Goal: Information Seeking & Learning: Learn about a topic

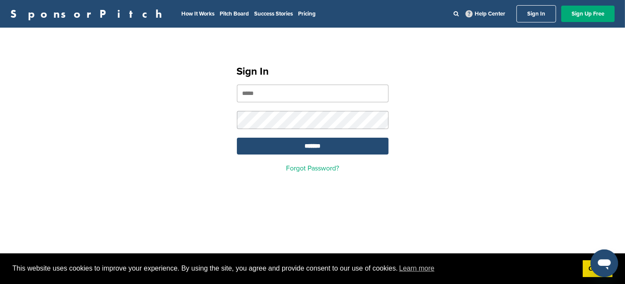
click at [249, 93] on input "email" at bounding box center [313, 93] width 152 height 18
type input "**********"
click at [314, 148] on input "*******" at bounding box center [313, 146] width 152 height 17
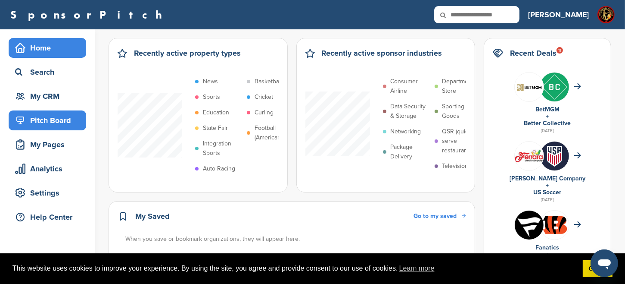
click at [54, 121] on div "Pitch Board" at bounding box center [49, 121] width 73 height 16
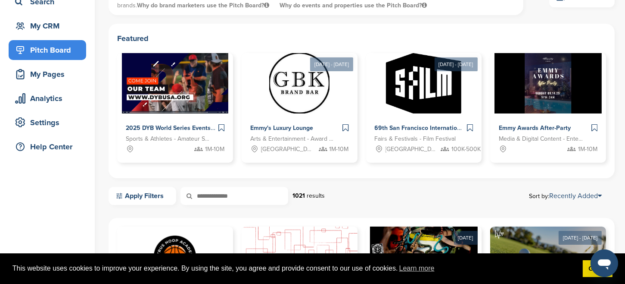
scroll to position [75, 0]
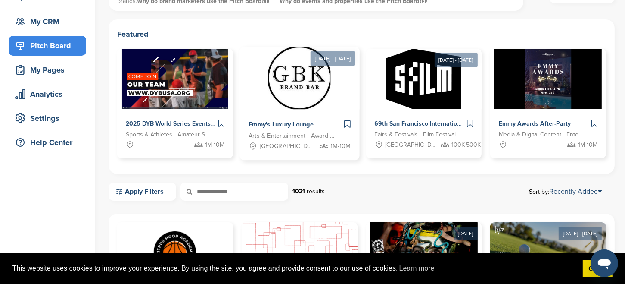
click at [286, 122] on span "Emmy's Luxury Lounge" at bounding box center [281, 125] width 65 height 8
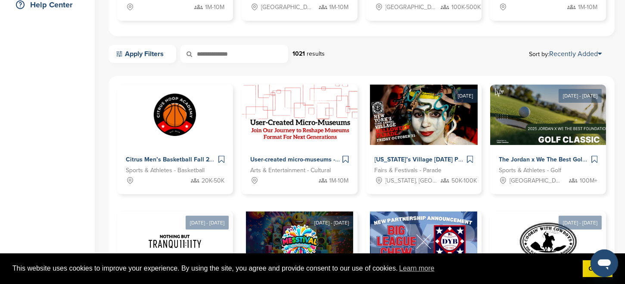
scroll to position [260, 0]
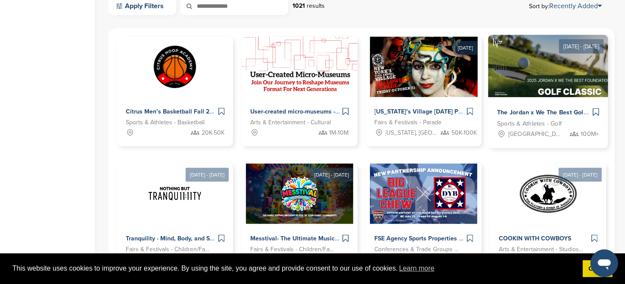
click at [541, 111] on span "The Jordan x We The Best Golf Classic 2025 – Where Sports, Music & Philanthropy…" at bounding box center [628, 113] width 262 height 8
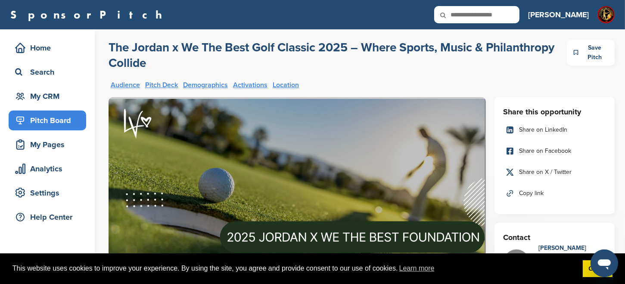
click at [127, 85] on link "Audience" at bounding box center [125, 84] width 29 height 7
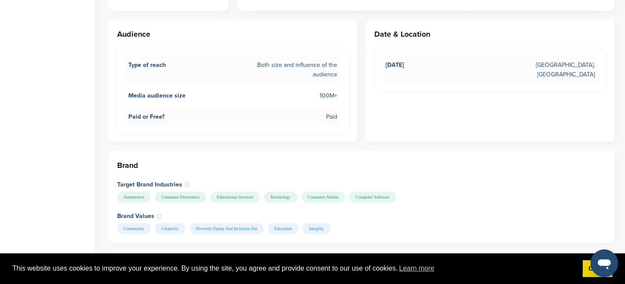
scroll to position [424, 0]
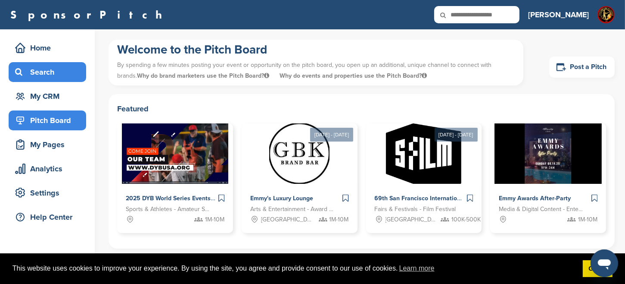
click at [47, 73] on div "Search" at bounding box center [49, 72] width 73 height 16
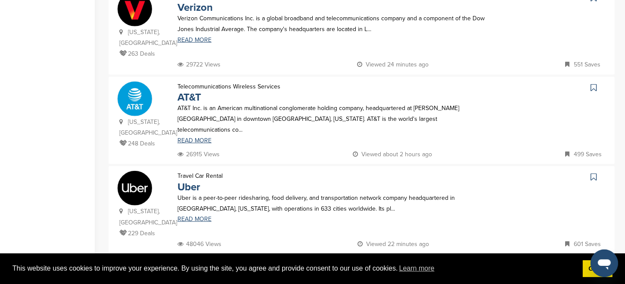
scroll to position [845, 0]
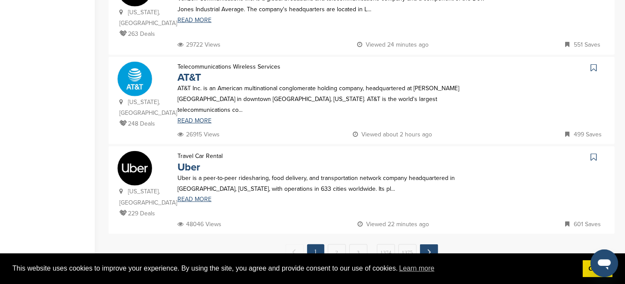
click at [428, 244] on link "Next →" at bounding box center [429, 252] width 18 height 16
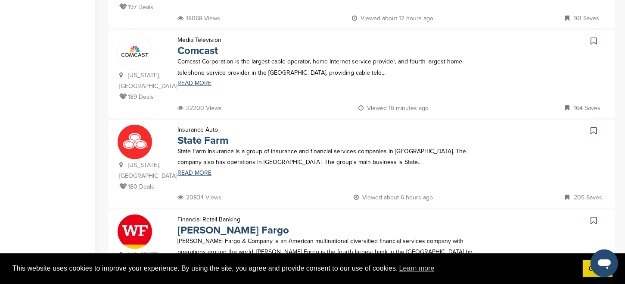
scroll to position [832, 0]
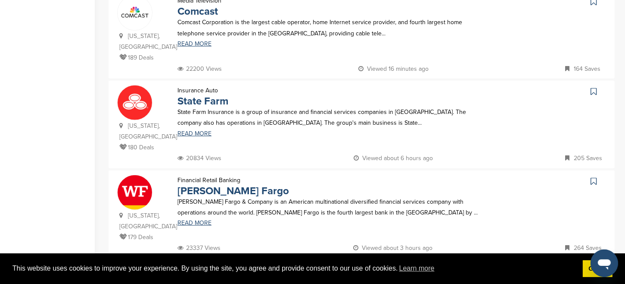
click at [428, 268] on link "Next →" at bounding box center [429, 276] width 18 height 16
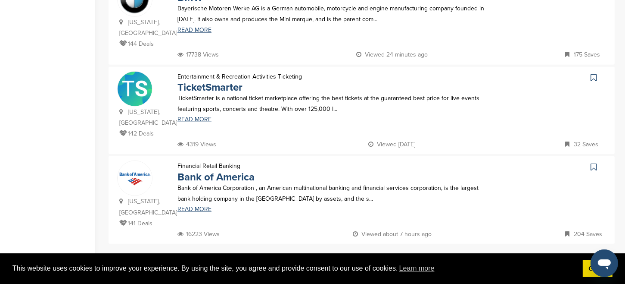
scroll to position [837, 0]
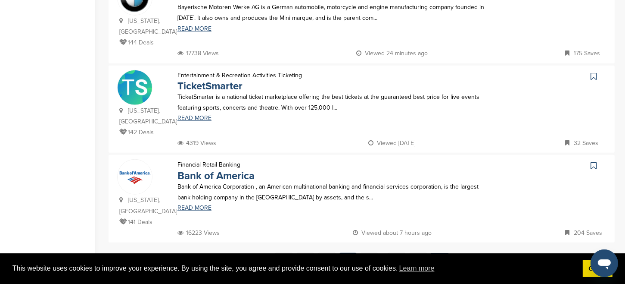
click at [443, 253] on link "Next →" at bounding box center [440, 261] width 18 height 16
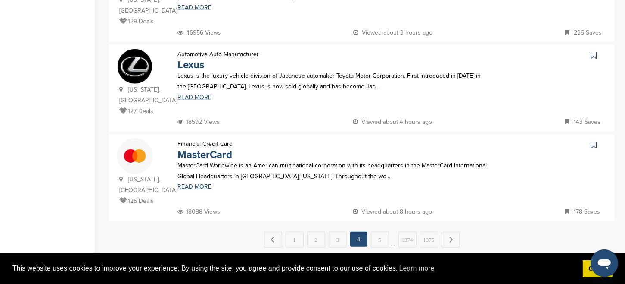
scroll to position [902, 0]
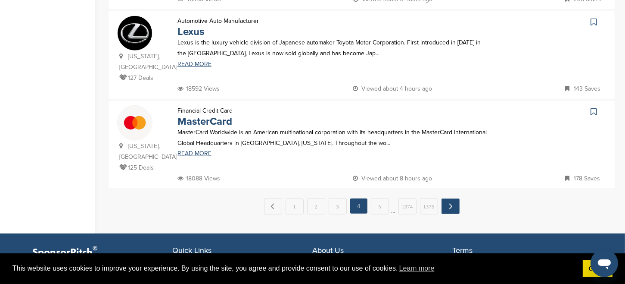
click at [455, 198] on link "Next →" at bounding box center [451, 206] width 18 height 16
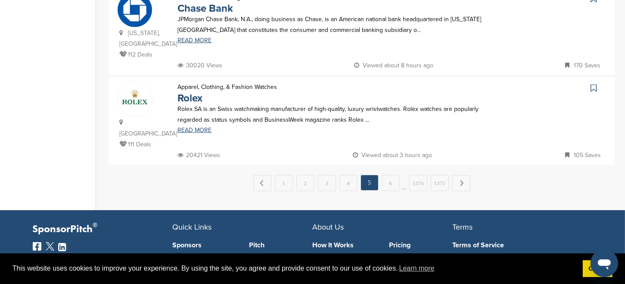
scroll to position [919, 0]
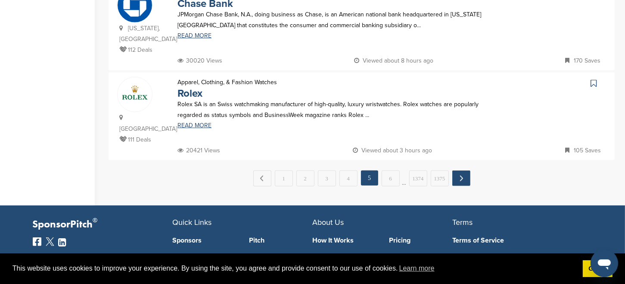
click at [460, 170] on link "Next →" at bounding box center [462, 178] width 18 height 16
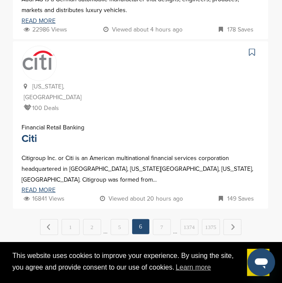
scroll to position [1713, 0]
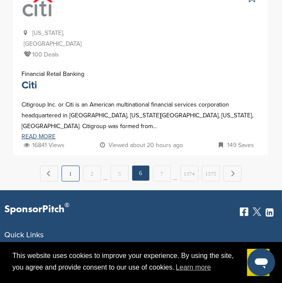
click at [72, 166] on link "1" at bounding box center [71, 174] width 18 height 16
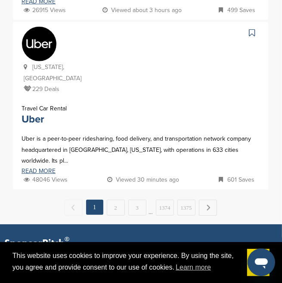
scroll to position [1728, 0]
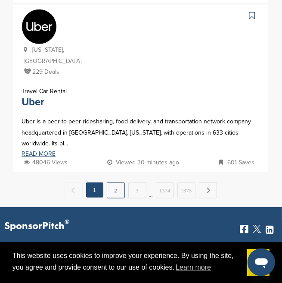
click at [118, 182] on link "2" at bounding box center [116, 190] width 18 height 16
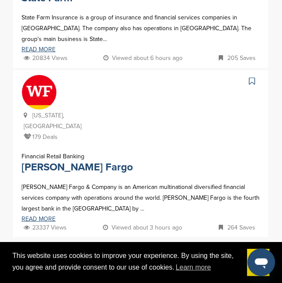
scroll to position [1620, 0]
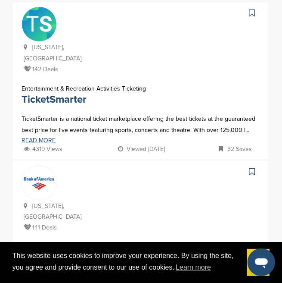
scroll to position [1633, 0]
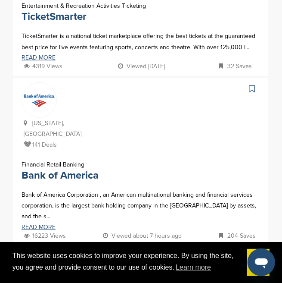
click at [215, 256] on link "Next →" at bounding box center [219, 264] width 18 height 16
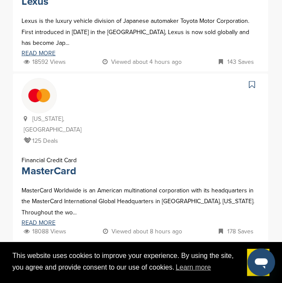
scroll to position [1631, 0]
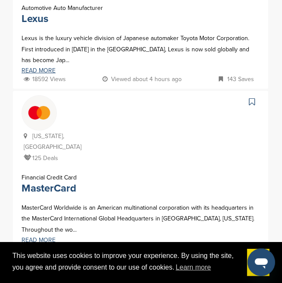
click at [160, 269] on link "5" at bounding box center [159, 277] width 18 height 16
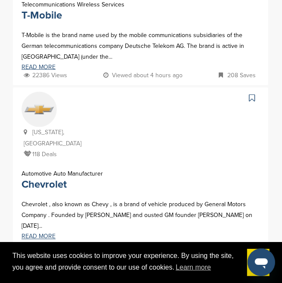
scroll to position [652, 0]
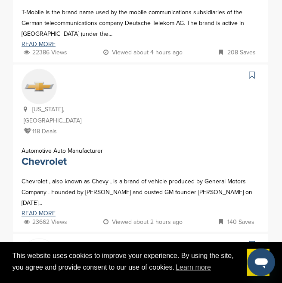
click at [83, 99] on div at bounding box center [166, 103] width 187 height 68
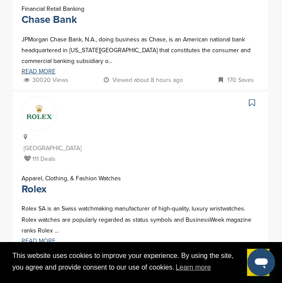
scroll to position [1672, 0]
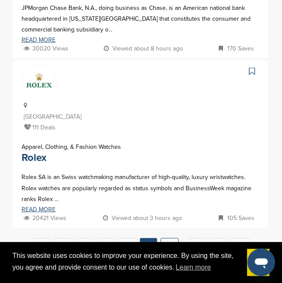
click at [163, 238] on link "6" at bounding box center [170, 246] width 18 height 16
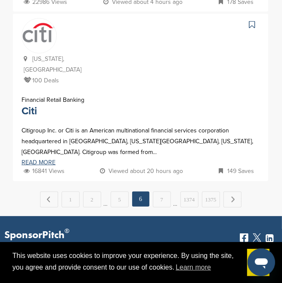
scroll to position [0, 0]
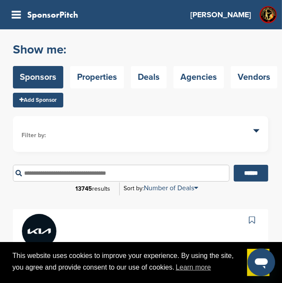
click at [170, 180] on input "text" at bounding box center [121, 173] width 217 height 17
click at [171, 125] on ul "Filter by: Sponsor industry Sponsor Industry × Apparel, Clothing, & Fashion Acc…" at bounding box center [141, 134] width 238 height 19
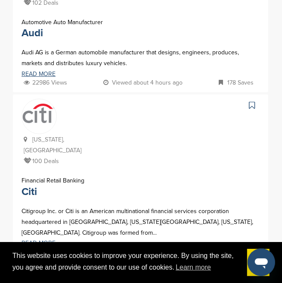
scroll to position [1637, 0]
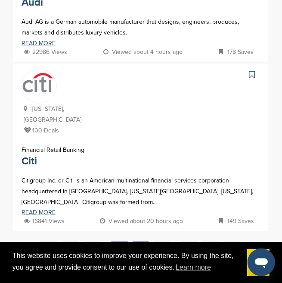
click at [120, 241] on link "5" at bounding box center [120, 249] width 18 height 16
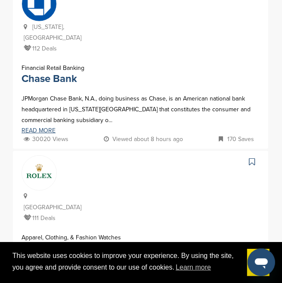
scroll to position [1677, 0]
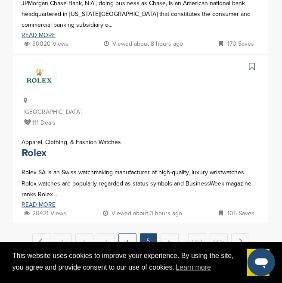
click at [123, 233] on link "4" at bounding box center [128, 241] width 18 height 16
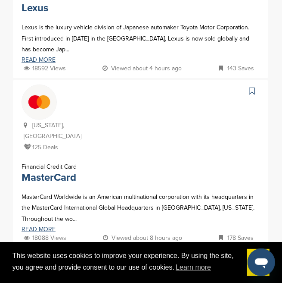
scroll to position [1645, 0]
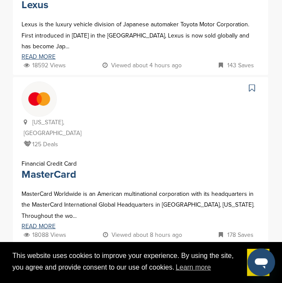
click at [116, 255] on link "3" at bounding box center [117, 263] width 18 height 16
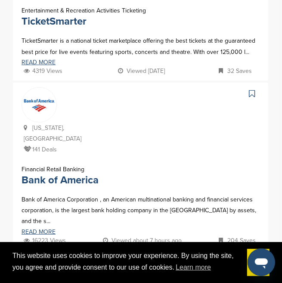
scroll to position [1677, 0]
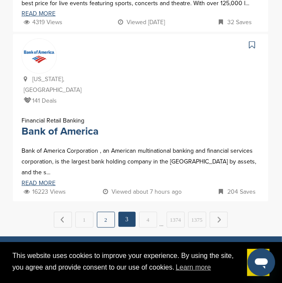
click at [106, 212] on link "2" at bounding box center [106, 220] width 18 height 16
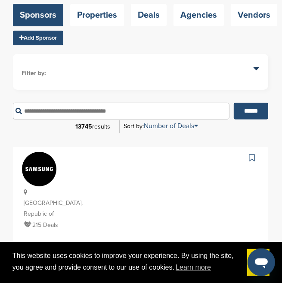
scroll to position [0, 0]
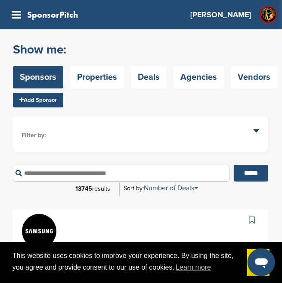
click at [177, 173] on input "text" at bounding box center [121, 173] width 217 height 17
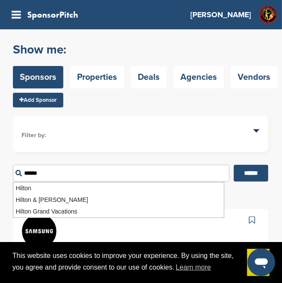
click at [234, 165] on input "******" at bounding box center [251, 173] width 34 height 17
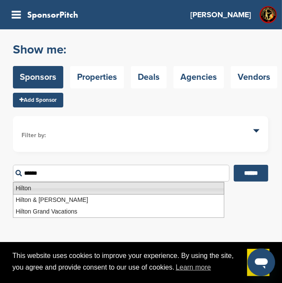
click at [26, 186] on li "Hilton" at bounding box center [119, 188] width 212 height 13
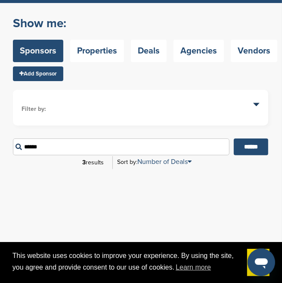
scroll to position [78, 0]
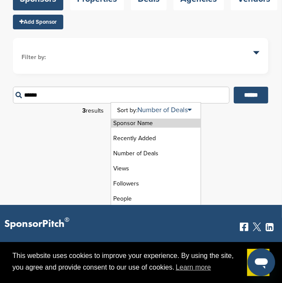
click at [143, 123] on li "Sponsor Name" at bounding box center [156, 123] width 90 height 9
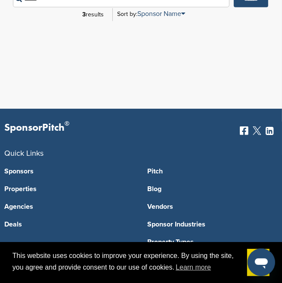
scroll to position [0, 0]
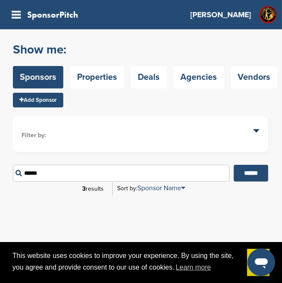
click at [50, 169] on input "******" at bounding box center [121, 173] width 217 height 17
drag, startPoint x: 46, startPoint y: 171, endPoint x: -12, endPoint y: 168, distance: 58.3
click at [0, 168] on html "This website uses cookies to improve your experience. By using the site, you ag…" at bounding box center [141, 141] width 282 height 283
type input "********"
click at [234, 165] on input "******" at bounding box center [251, 173] width 34 height 17
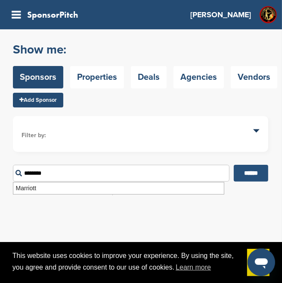
click at [257, 171] on input "******" at bounding box center [251, 173] width 34 height 17
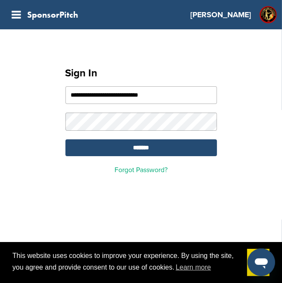
click at [66, 139] on input "*******" at bounding box center [142, 147] width 152 height 17
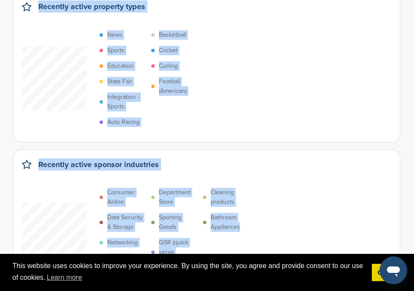
drag, startPoint x: 413, startPoint y: 285, endPoint x: 420, endPoint y: 286, distance: 6.5
click at [282, 237] on html "This website uses cookies to improve your experience. By using the site, you ag…" at bounding box center [207, 92] width 414 height 291
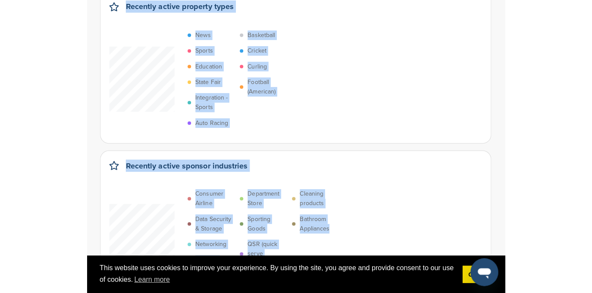
scroll to position [59, 0]
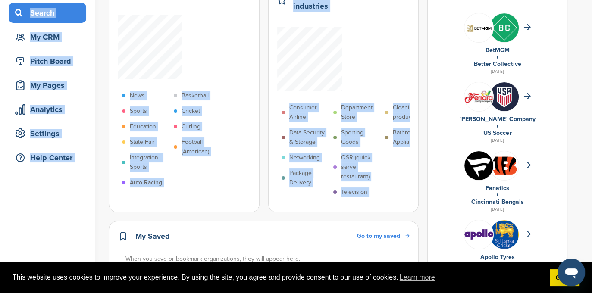
click at [47, 18] on div "Search" at bounding box center [49, 13] width 73 height 16
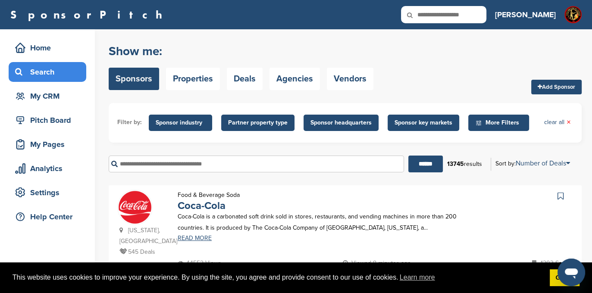
click at [591, 291] on div "This website uses cookies to improve your experience. By using the site, you ag…" at bounding box center [296, 278] width 592 height 31
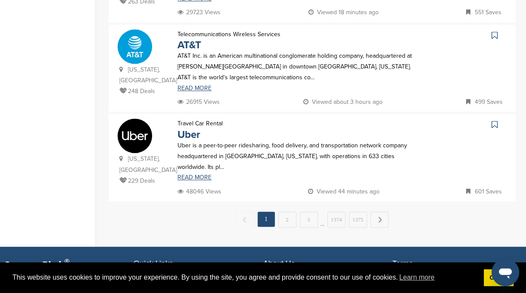
scroll to position [910, 0]
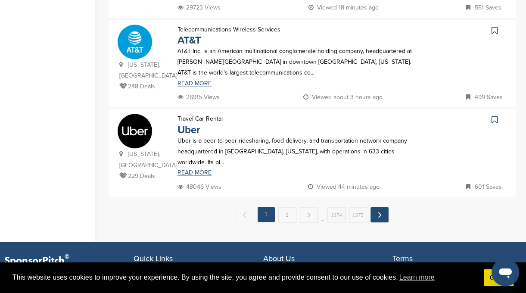
click at [380, 207] on link "Next →" at bounding box center [380, 215] width 18 height 16
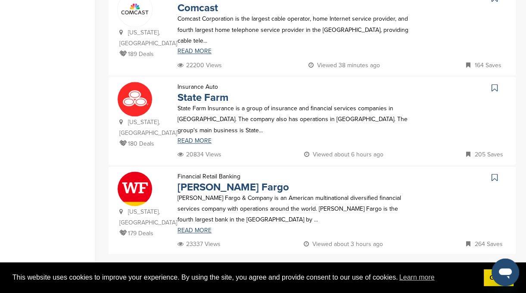
scroll to position [911, 0]
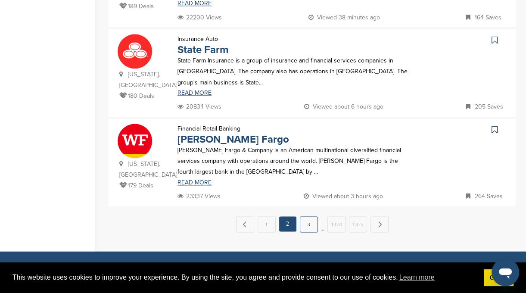
click at [311, 216] on link "3" at bounding box center [309, 224] width 18 height 16
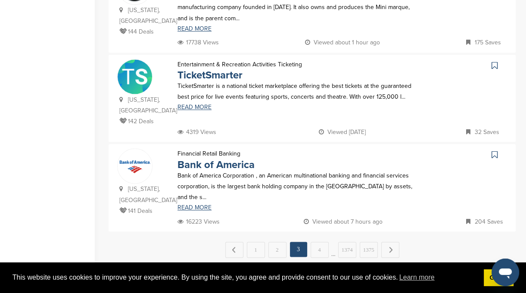
scroll to position [876, 0]
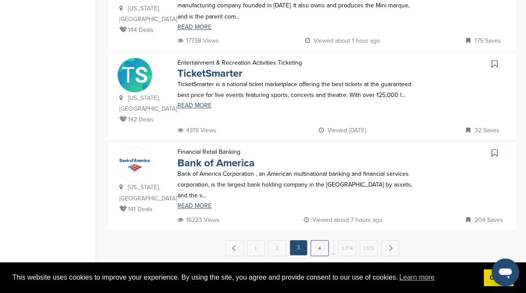
click at [325, 240] on link "4" at bounding box center [320, 248] width 18 height 16
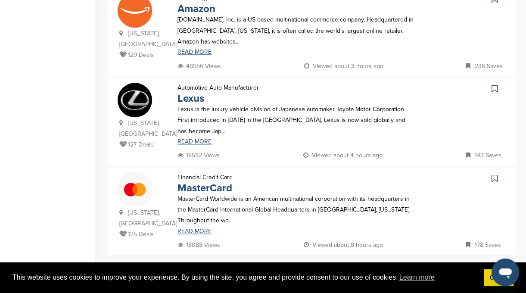
scroll to position [875, 0]
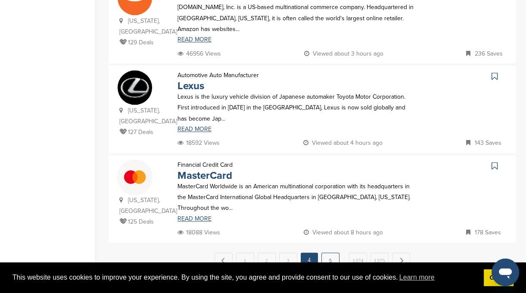
click at [331, 253] on link "5" at bounding box center [331, 261] width 18 height 16
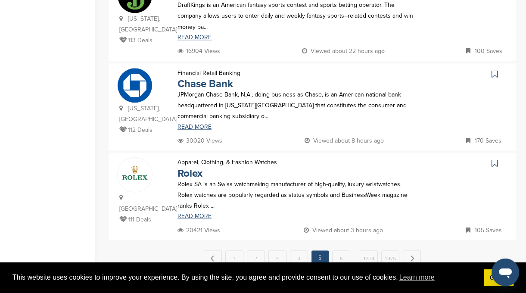
scroll to position [867, 0]
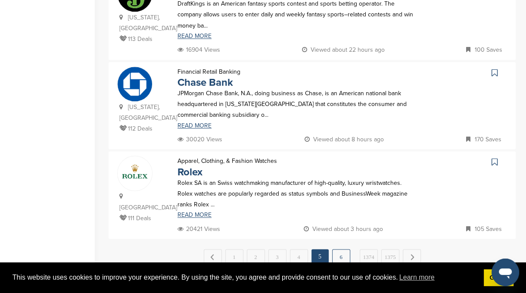
click at [341, 249] on link "6" at bounding box center [341, 257] width 18 height 16
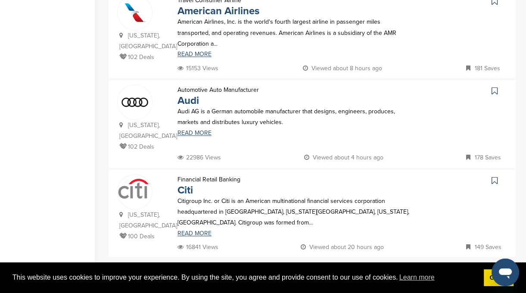
scroll to position [883, 0]
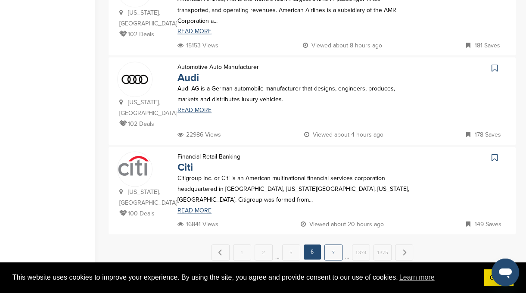
click at [332, 244] on link "7" at bounding box center [334, 252] width 18 height 16
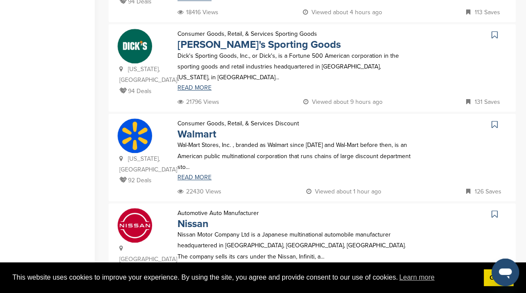
scroll to position [562, 0]
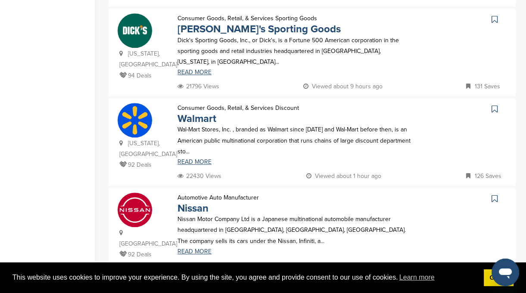
click at [400, 175] on div "22430 Views Viewed about 1 hour ago 126 Saves" at bounding box center [341, 176] width 332 height 11
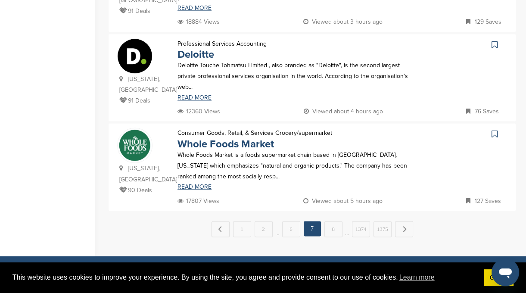
scroll to position [897, 0]
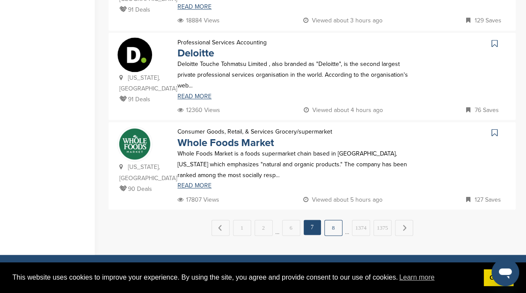
click at [330, 220] on link "8" at bounding box center [334, 228] width 18 height 16
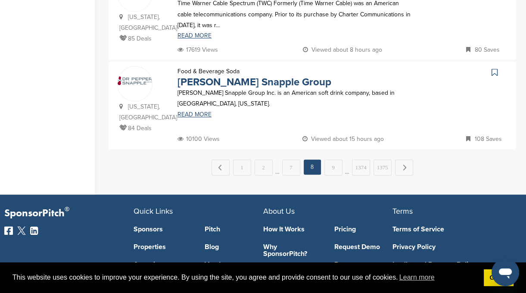
scroll to position [950, 0]
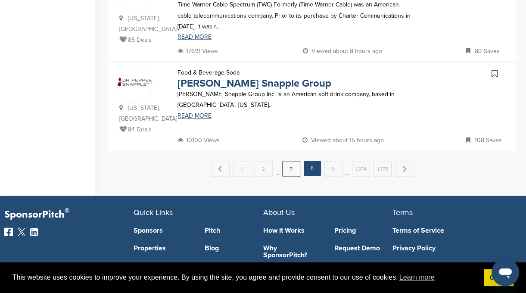
click at [292, 161] on link "7" at bounding box center [291, 169] width 18 height 16
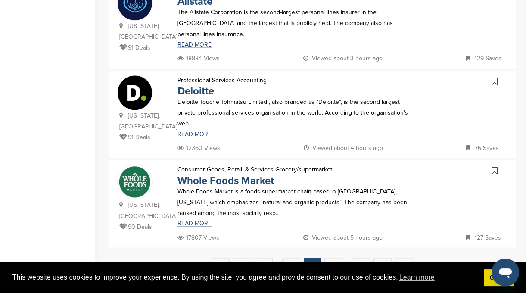
scroll to position [912, 0]
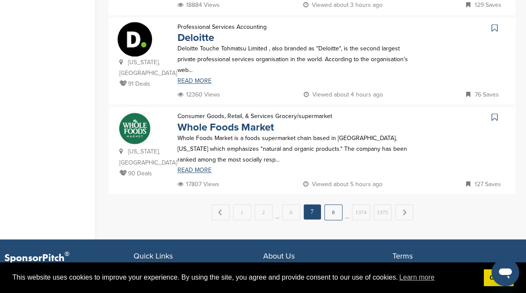
click at [335, 204] on link "8" at bounding box center [334, 212] width 18 height 16
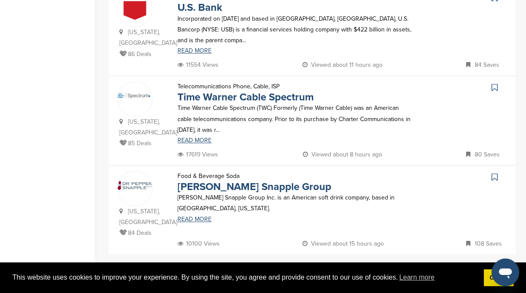
scroll to position [861, 0]
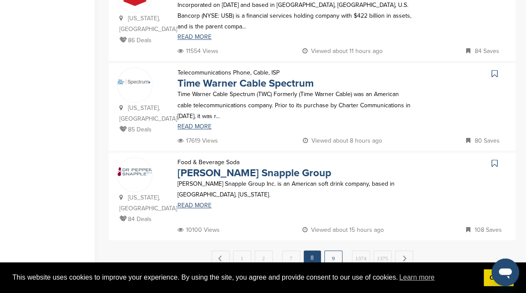
click at [334, 250] on link "9" at bounding box center [334, 258] width 18 height 16
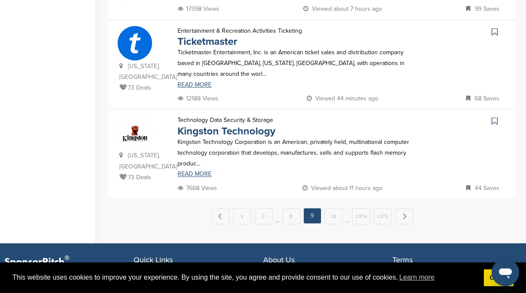
scroll to position [913, 0]
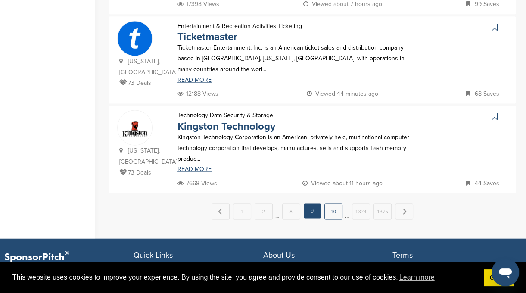
click at [338, 203] on link "10" at bounding box center [334, 211] width 18 height 16
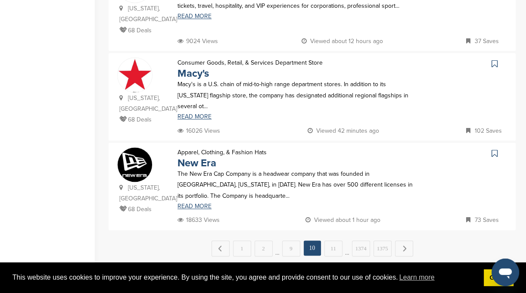
scroll to position [896, 0]
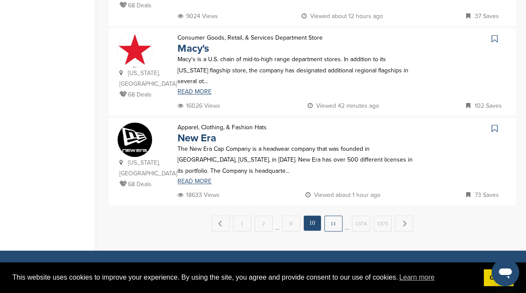
click at [333, 216] on link "11" at bounding box center [334, 224] width 18 height 16
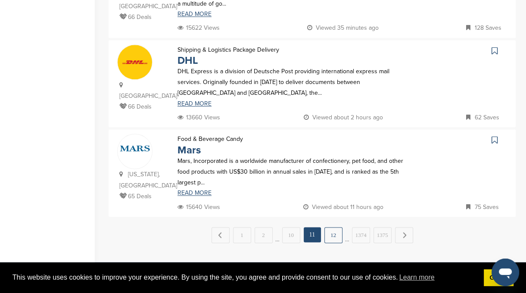
scroll to position [890, 0]
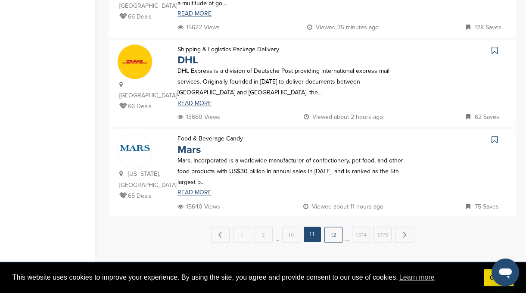
click at [334, 227] on link "12" at bounding box center [334, 235] width 18 height 16
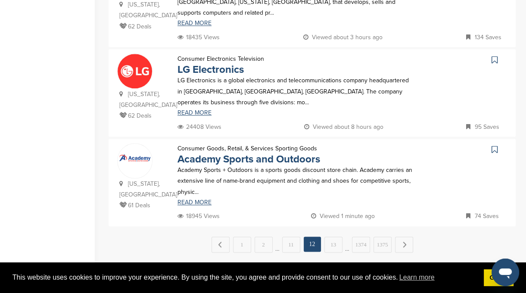
scroll to position [884, 0]
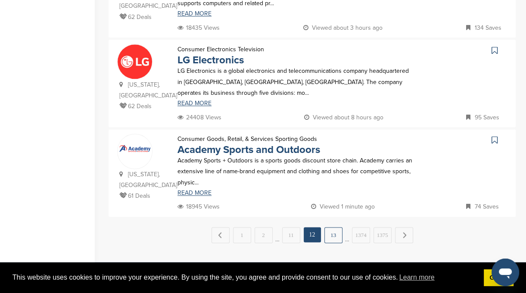
click at [334, 227] on link "13" at bounding box center [334, 235] width 18 height 16
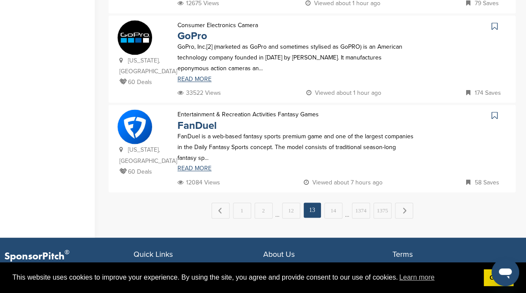
scroll to position [916, 0]
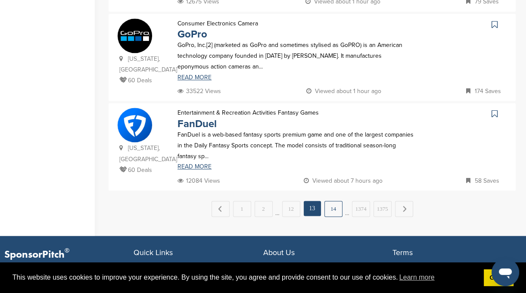
click at [337, 204] on link "14" at bounding box center [334, 209] width 18 height 16
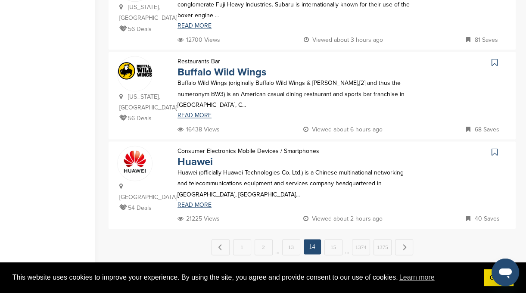
scroll to position [867, 0]
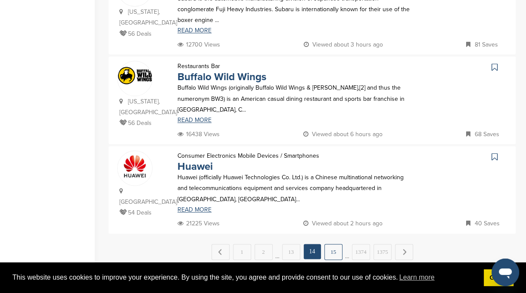
click at [339, 244] on link "15" at bounding box center [334, 252] width 18 height 16
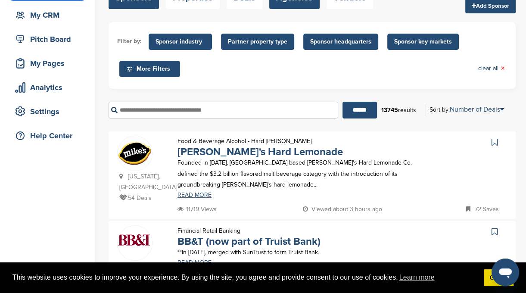
scroll to position [83, 0]
